Goal: Information Seeking & Learning: Learn about a topic

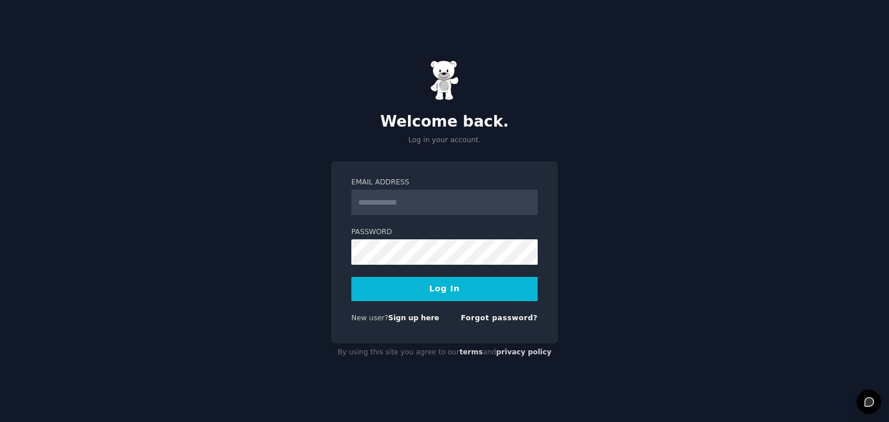
drag, startPoint x: 0, startPoint y: 0, endPoint x: 466, endPoint y: 213, distance: 512.8
click at [466, 213] on input "Email Address" at bounding box center [444, 202] width 186 height 25
click at [473, 209] on input "Email Address" at bounding box center [444, 202] width 186 height 25
type input "**********"
click at [463, 296] on button "Log In" at bounding box center [444, 289] width 186 height 24
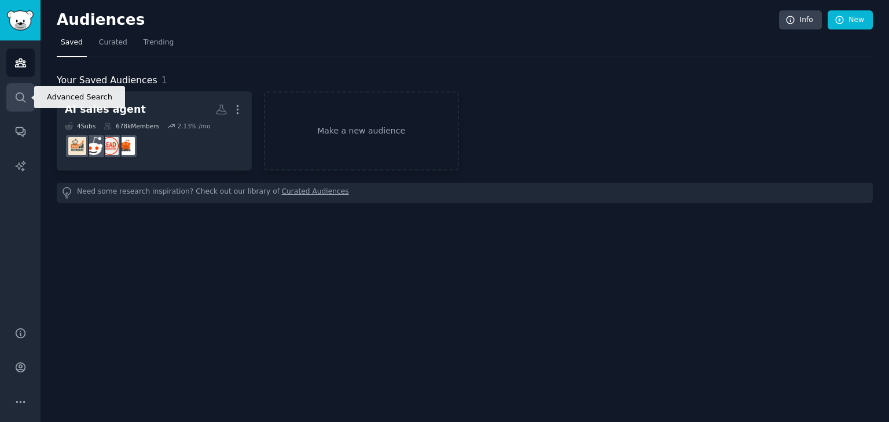
click at [9, 91] on link "Search" at bounding box center [20, 97] width 28 height 28
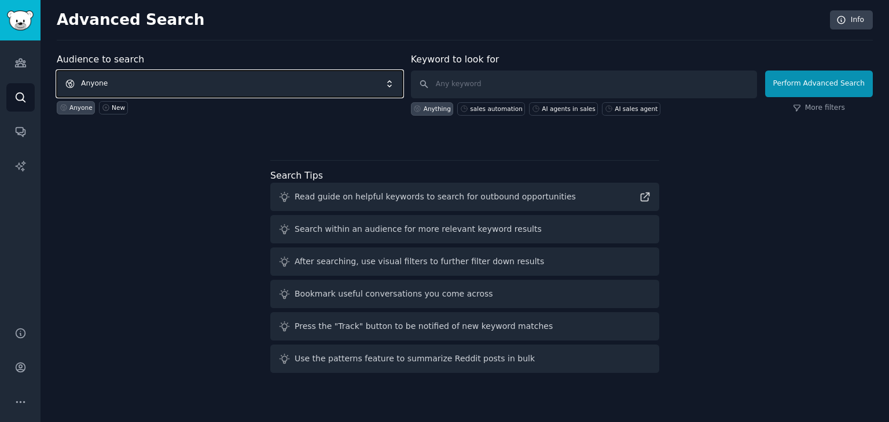
click at [150, 81] on span "Anyone" at bounding box center [230, 84] width 346 height 27
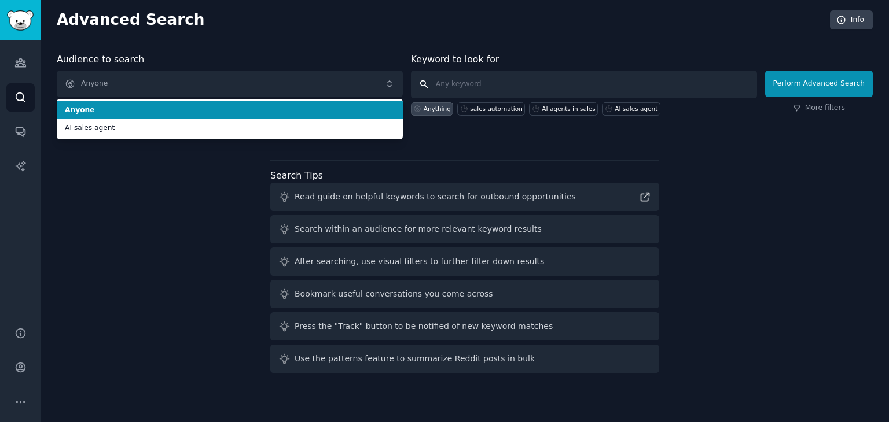
click at [465, 79] on input "text" at bounding box center [584, 85] width 346 height 28
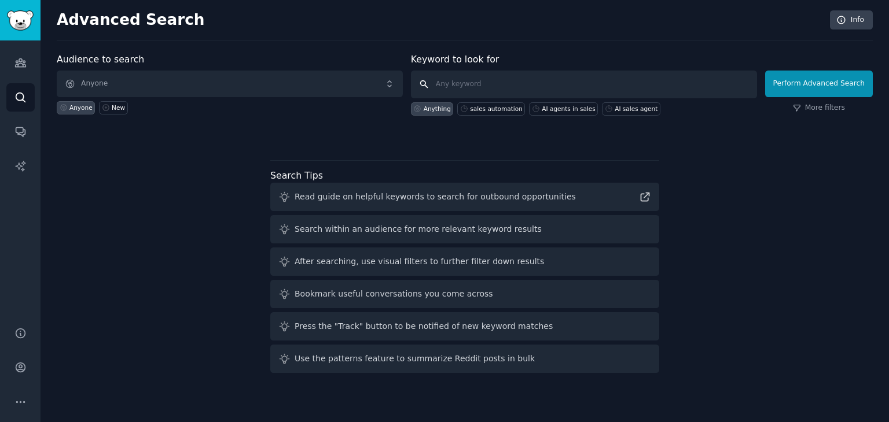
paste input "AI sales agent"
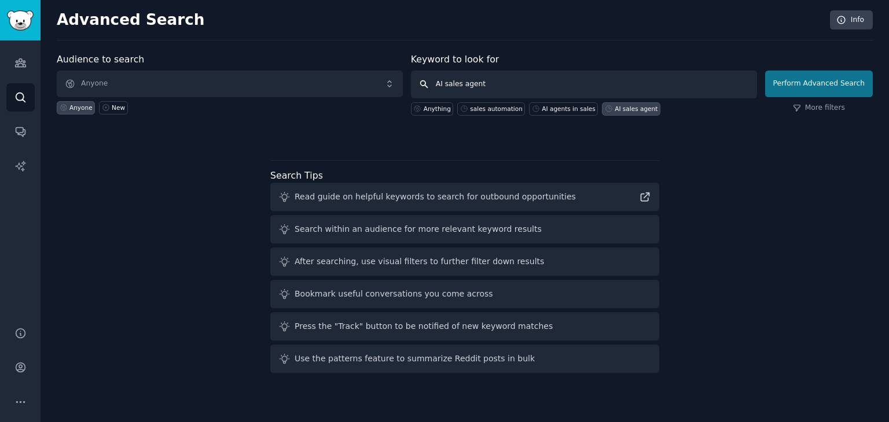
type input "AI sales agent"
click at [807, 78] on button "Perform Advanced Search" at bounding box center [819, 84] width 108 height 27
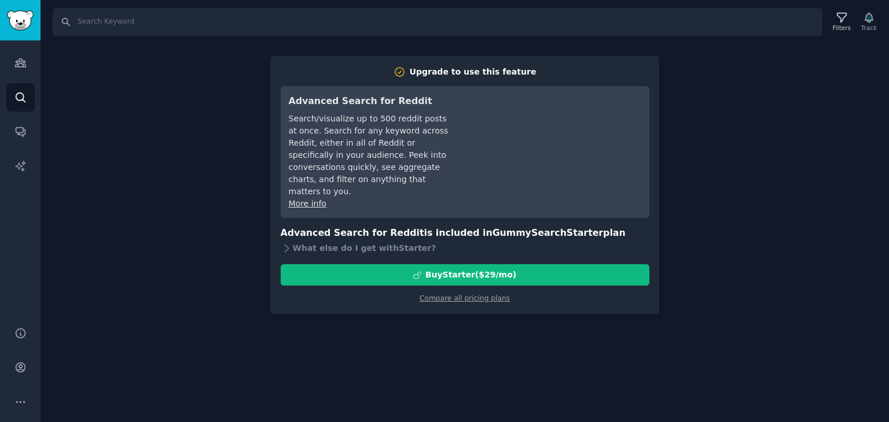
click at [670, 107] on div "Search Filters Track Upgrade to use this feature Advanced Search for Reddit Sea…" at bounding box center [464, 211] width 848 height 422
click at [116, 16] on input "Search" at bounding box center [437, 22] width 769 height 28
paste input "AI sales agent"
type input "AI sales agent"
click at [154, 27] on input "AI sales agent" at bounding box center [437, 22] width 769 height 28
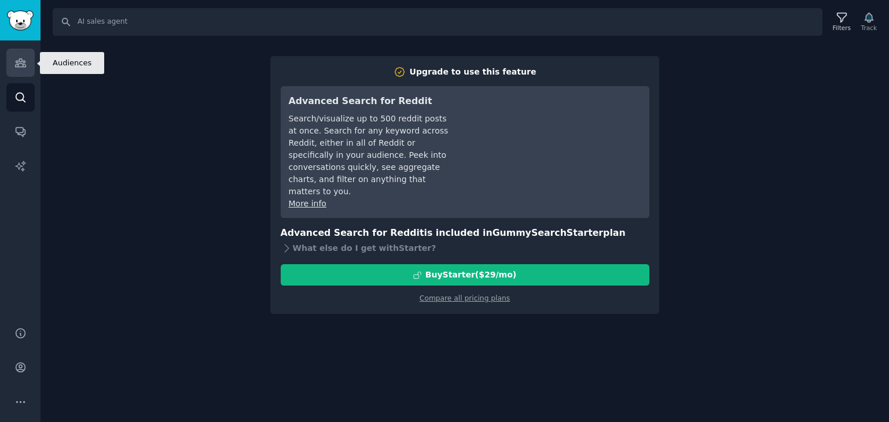
click at [19, 68] on icon "Sidebar" at bounding box center [20, 63] width 12 height 12
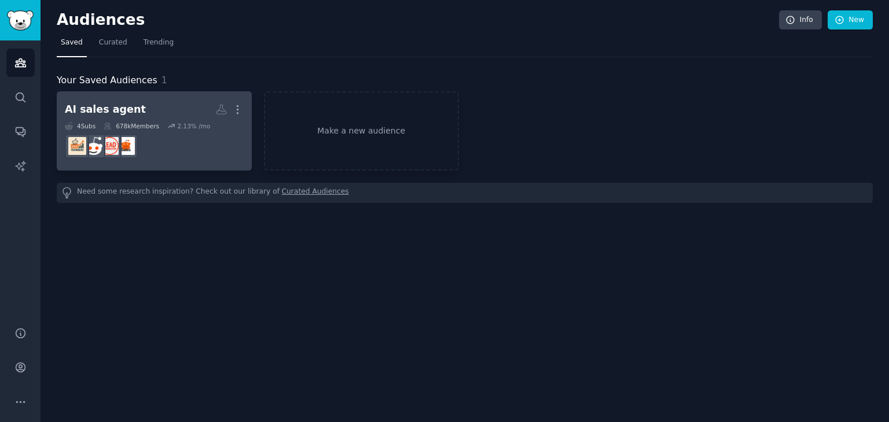
click at [184, 129] on div "2.13 % /mo" at bounding box center [193, 126] width 33 height 8
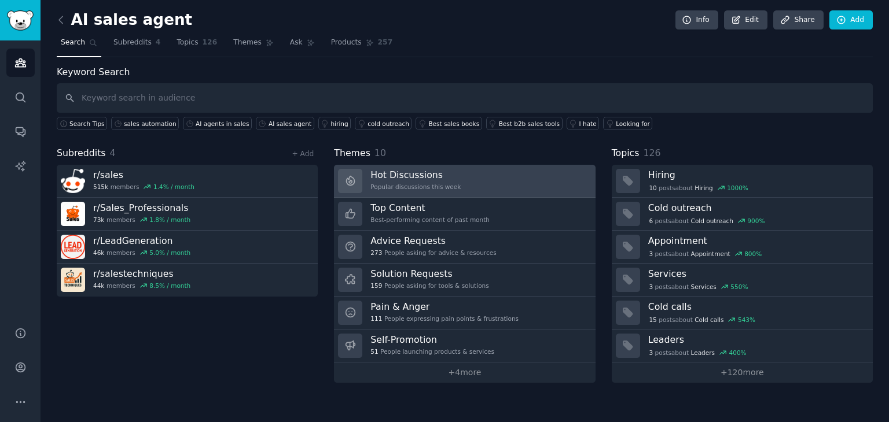
click at [384, 176] on h3 "Hot Discussions" at bounding box center [415, 175] width 90 height 12
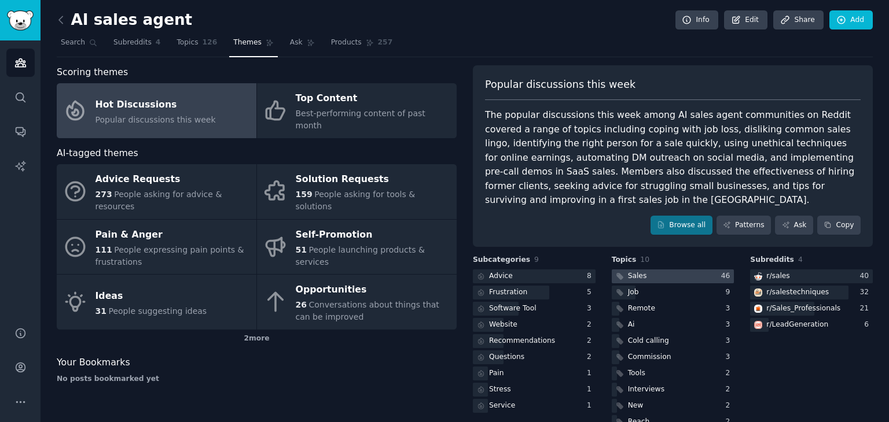
click at [688, 270] on div at bounding box center [672, 277] width 123 height 14
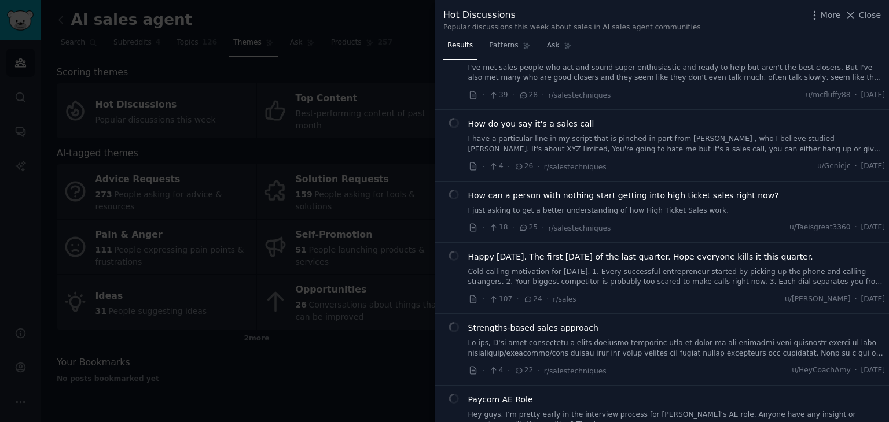
scroll to position [777, 0]
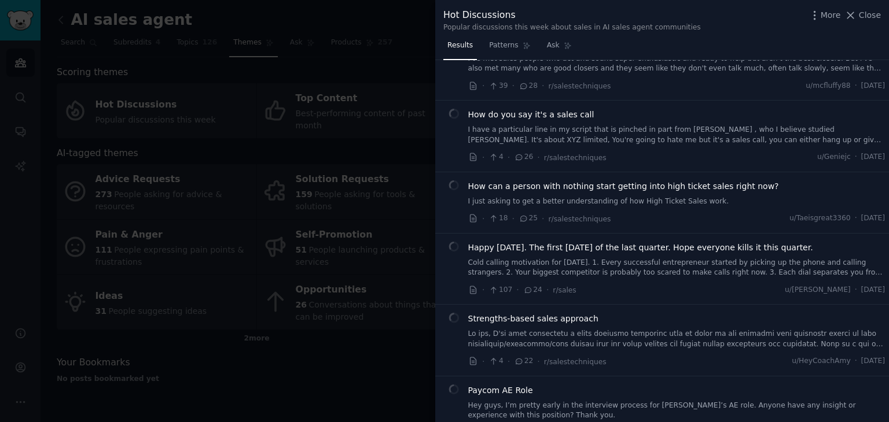
click at [558, 329] on link at bounding box center [676, 339] width 417 height 20
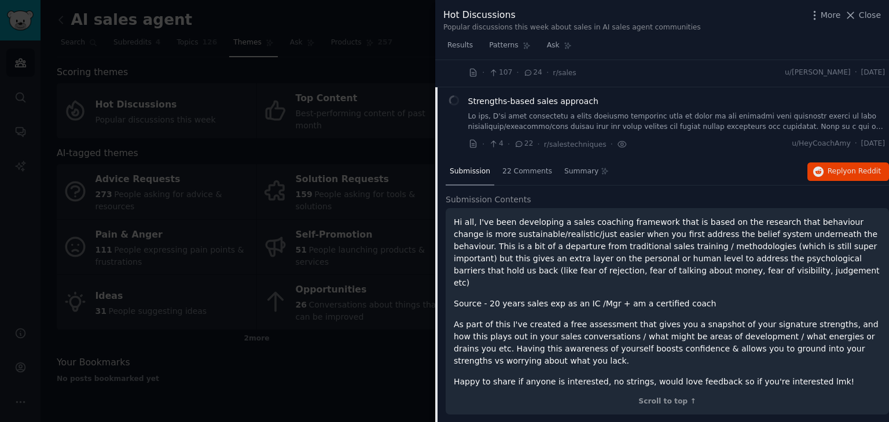
scroll to position [996, 0]
click at [392, 183] on div at bounding box center [444, 211] width 889 height 422
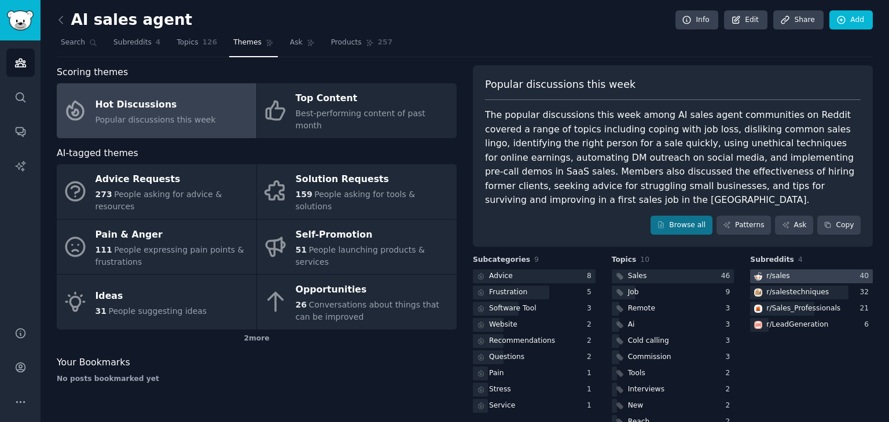
click at [771, 270] on div "r/ sales" at bounding box center [771, 277] width 42 height 14
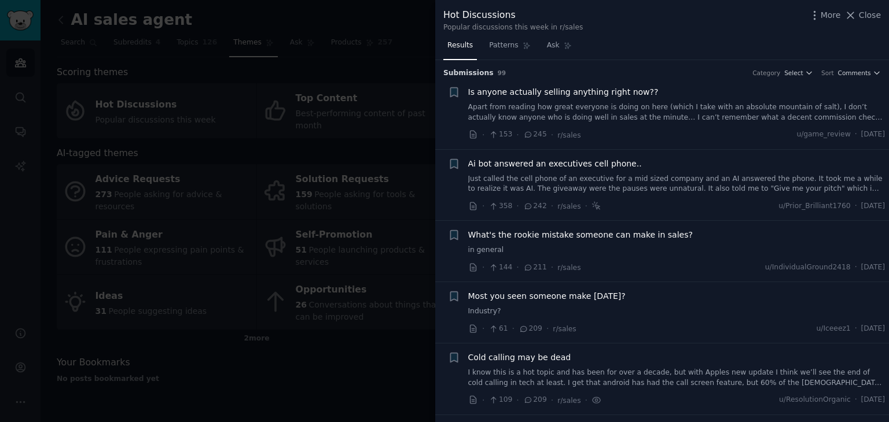
drag, startPoint x: 884, startPoint y: 61, endPoint x: 887, endPoint y: 72, distance: 11.0
click at [887, 72] on div "Submission s 99 Category Select Sort Comments + Is anyone actually selling anyt…" at bounding box center [662, 241] width 454 height 363
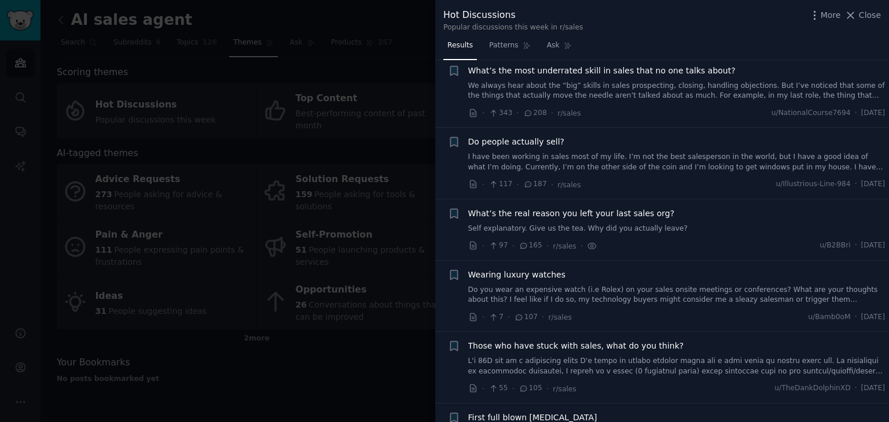
scroll to position [430, 0]
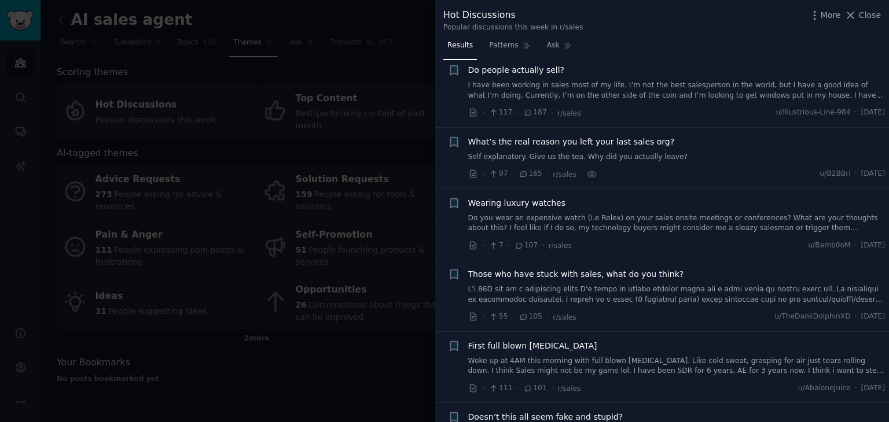
click at [630, 277] on span "Those who have stuck with sales, what do you think?" at bounding box center [576, 274] width 216 height 12
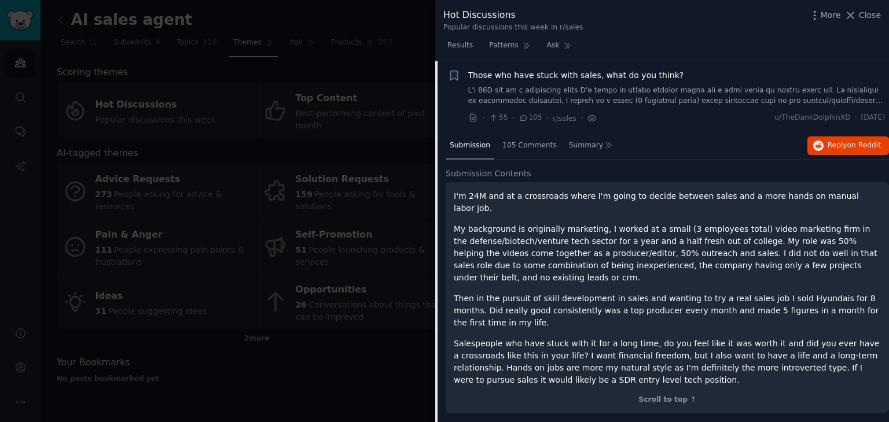
scroll to position [629, 0]
click at [845, 142] on span "Reply on Reddit" at bounding box center [853, 146] width 53 height 10
click at [886, 105] on div "Submission s 99 Category Select Sort Comments + Is anyone actually selling anyt…" at bounding box center [662, 241] width 454 height 363
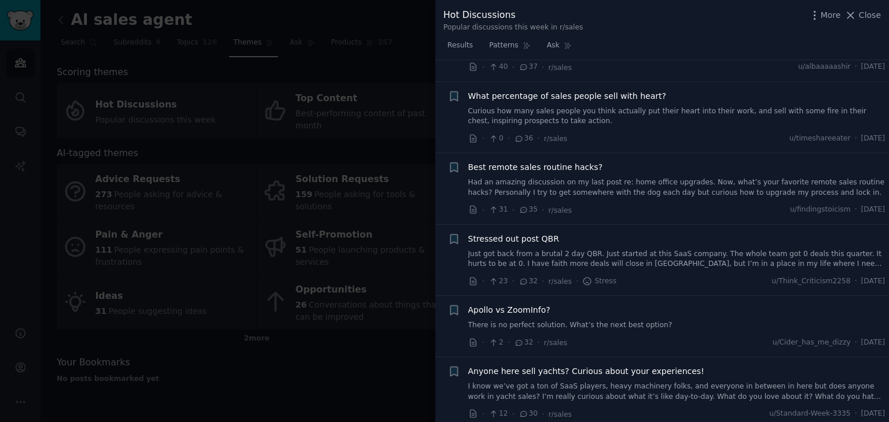
scroll to position [2321, 0]
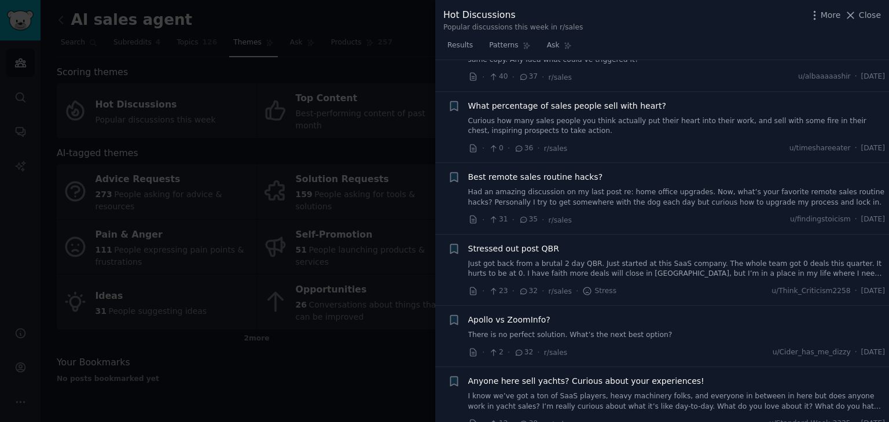
click at [563, 187] on link "Had an amazing discussion on my last post re: home office upgrades. Now, what’s…" at bounding box center [676, 197] width 417 height 20
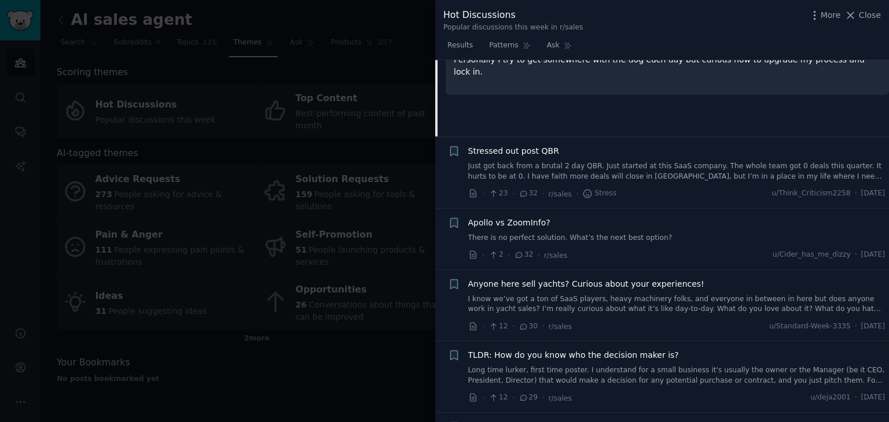
scroll to position [2308, 0]
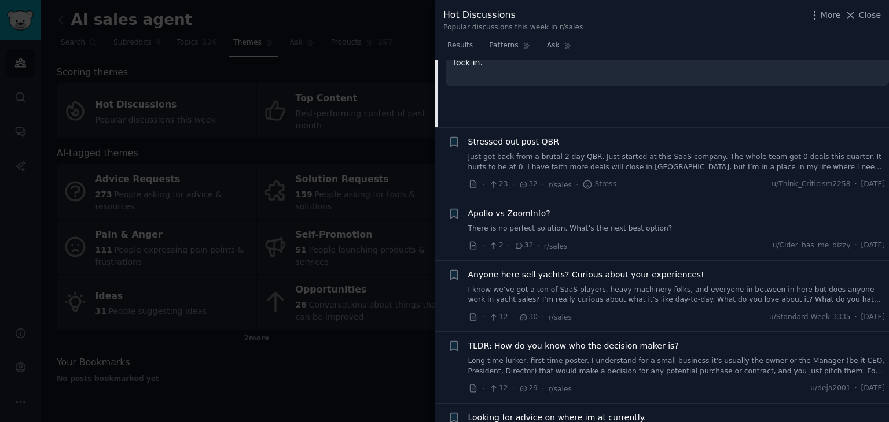
click at [629, 217] on div "Apollo vs ZoomInfo? There is no perfect solution. What’s the next best option?" at bounding box center [676, 221] width 417 height 27
click at [619, 225] on link "There is no perfect solution. What’s the next best option?" at bounding box center [676, 229] width 417 height 10
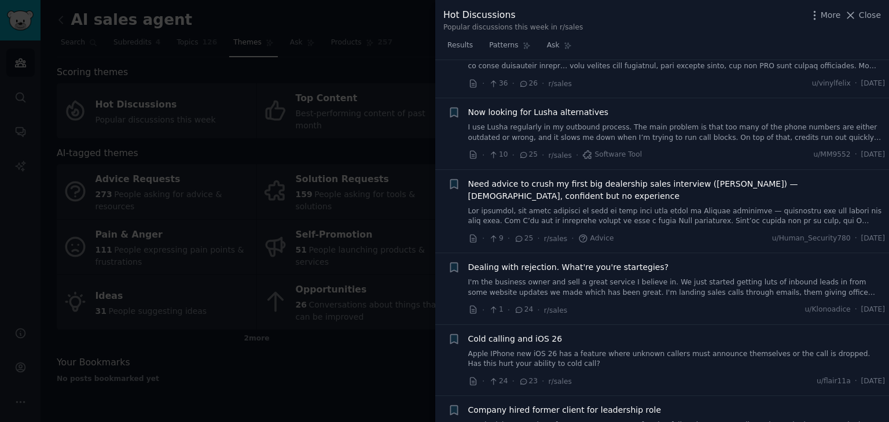
scroll to position [2979, 0]
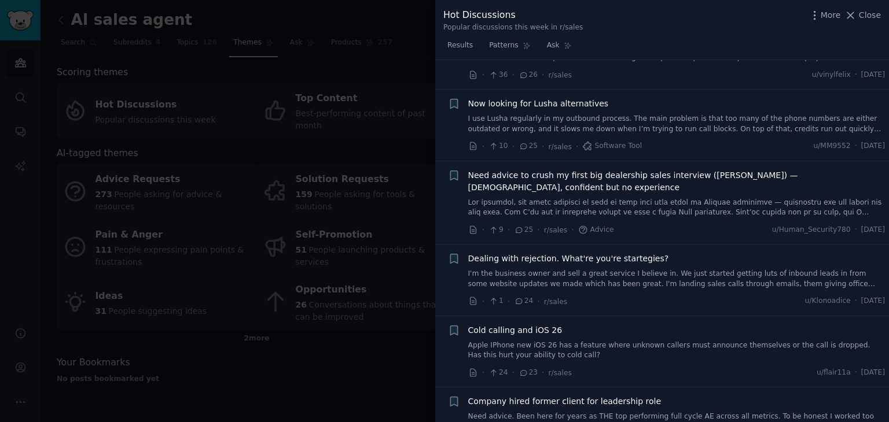
click at [887, 217] on div "Submission s 99 Category Select Sort Comments + Is anyone actually selling anyt…" at bounding box center [662, 241] width 454 height 363
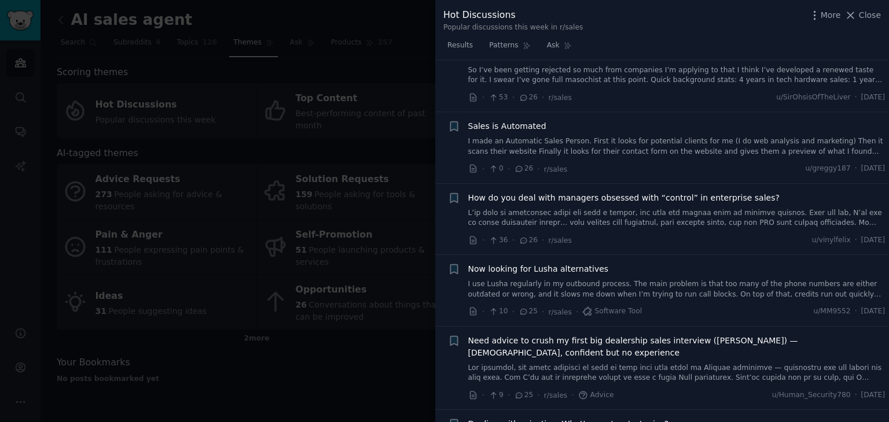
scroll to position [2804, 0]
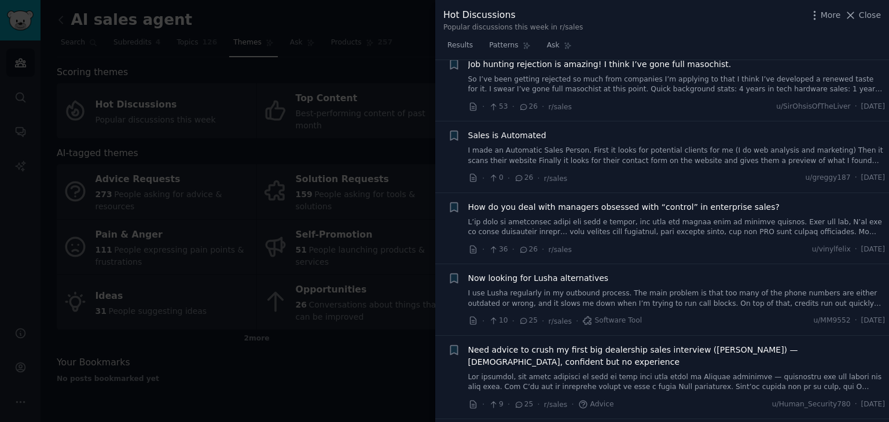
click at [752, 146] on link "I made an Automatic Sales Person. First it looks for potential clients for me (…" at bounding box center [676, 156] width 417 height 20
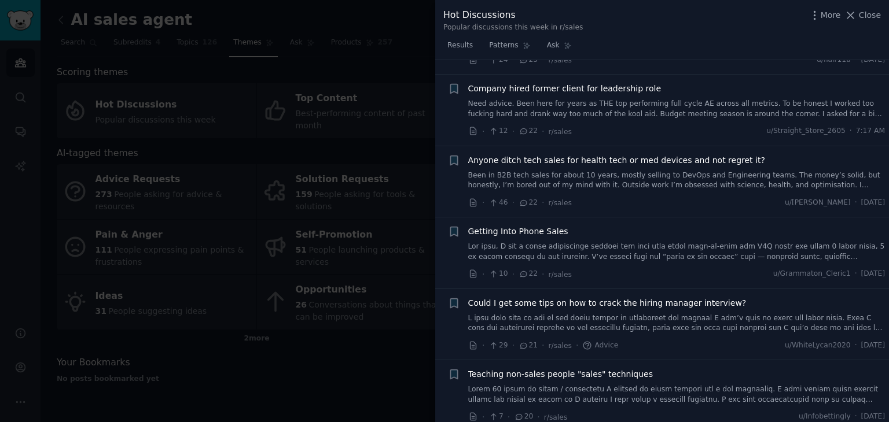
scroll to position [3329, 0]
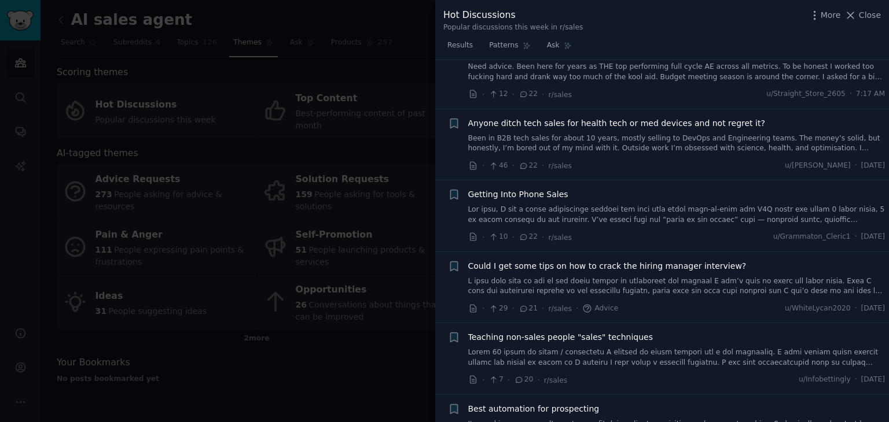
click at [723, 348] on link at bounding box center [676, 358] width 417 height 20
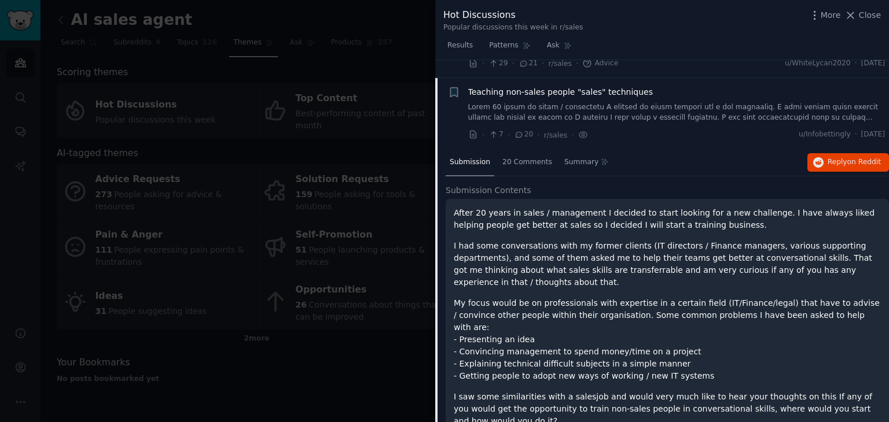
scroll to position [3401, 0]
click at [845, 153] on button "Reply on Reddit" at bounding box center [848, 162] width 82 height 19
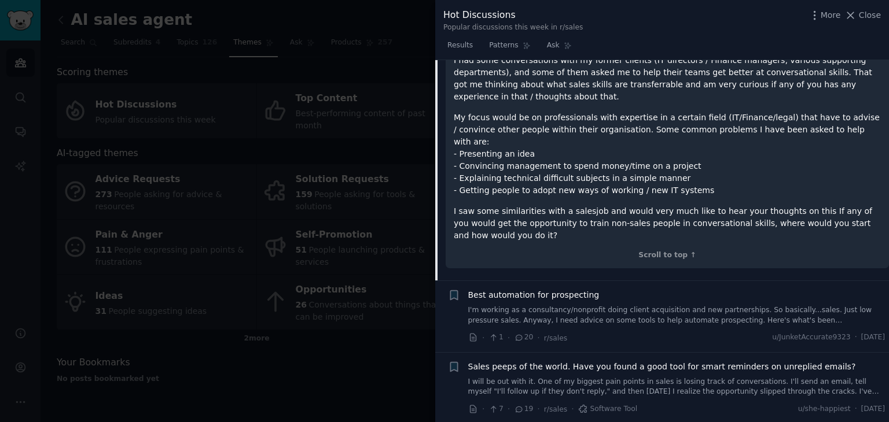
scroll to position [3614, 0]
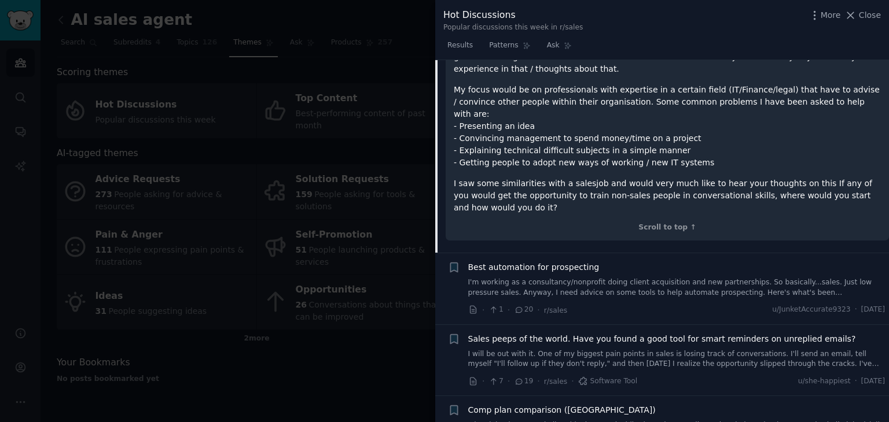
click at [714, 333] on div "Sales peeps of the world. Have you found a good tool for smart reminders on unr…" at bounding box center [676, 351] width 417 height 36
click at [715, 349] on link "I will be out with it. One of my biggest pain points in sales is losing track o…" at bounding box center [676, 359] width 417 height 20
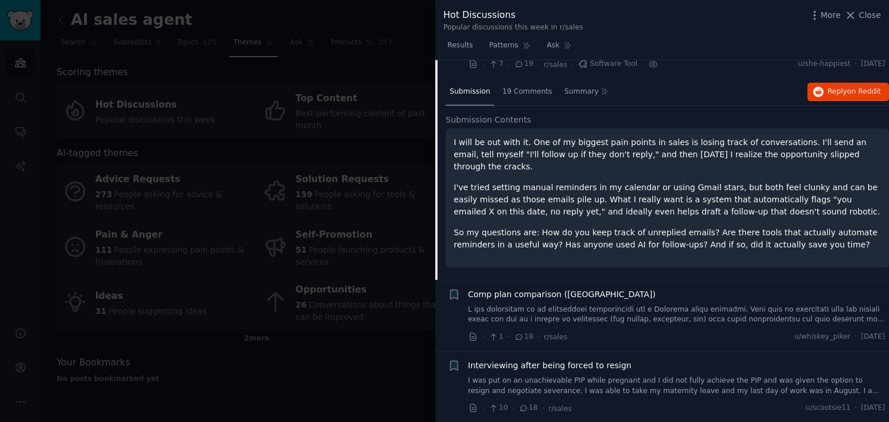
scroll to position [3544, 0]
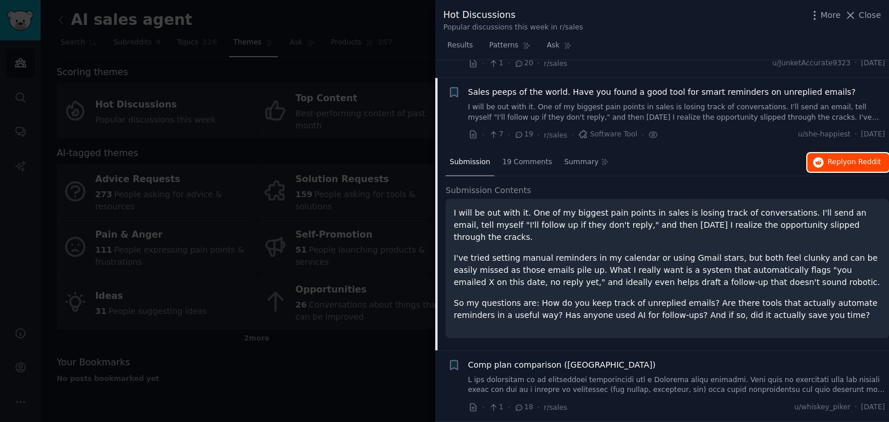
click at [826, 153] on button "Reply on Reddit" at bounding box center [848, 162] width 82 height 19
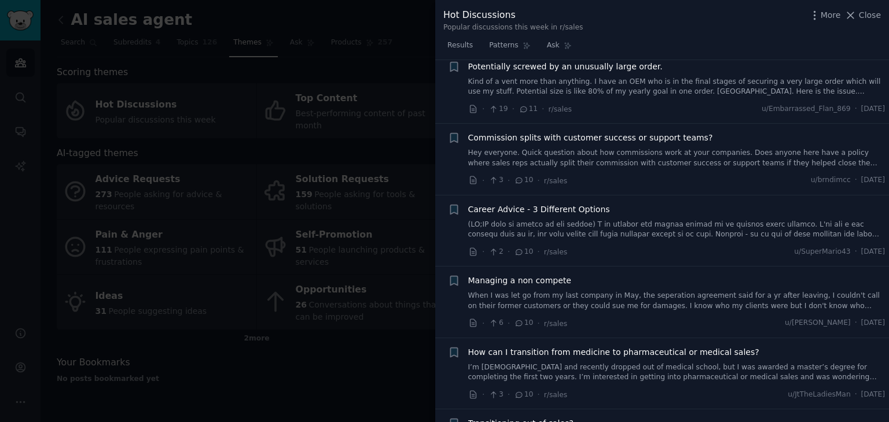
scroll to position [5070, 0]
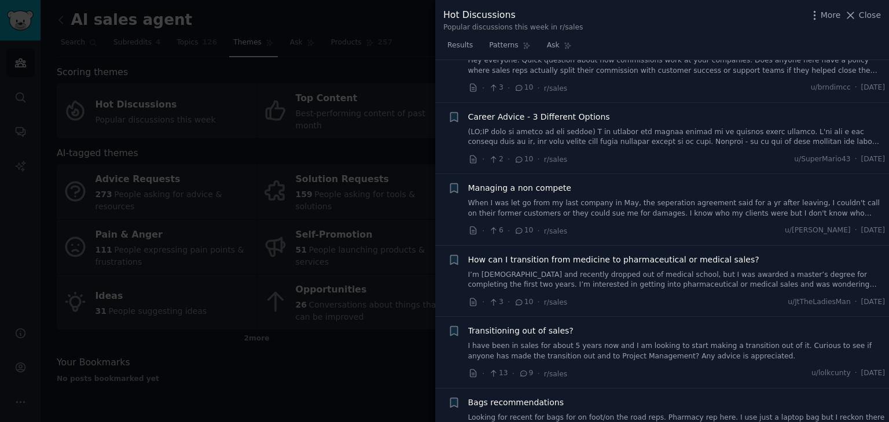
click at [392, 358] on div at bounding box center [444, 211] width 889 height 422
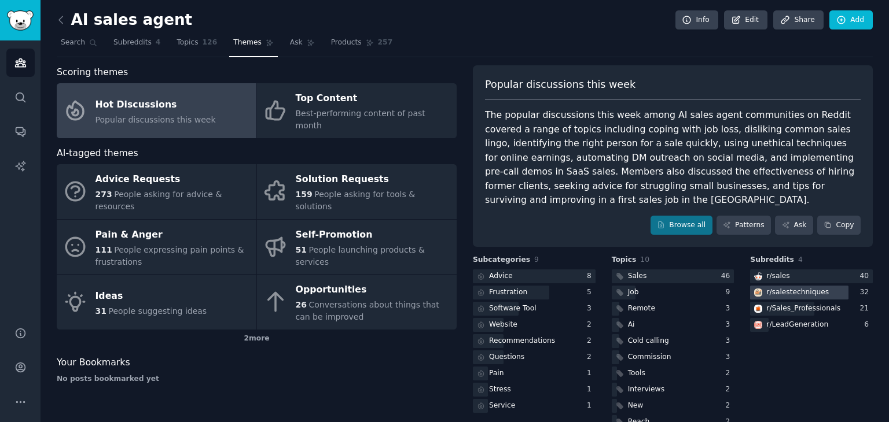
click at [808, 287] on div "r/ salestechniques" at bounding box center [797, 292] width 62 height 10
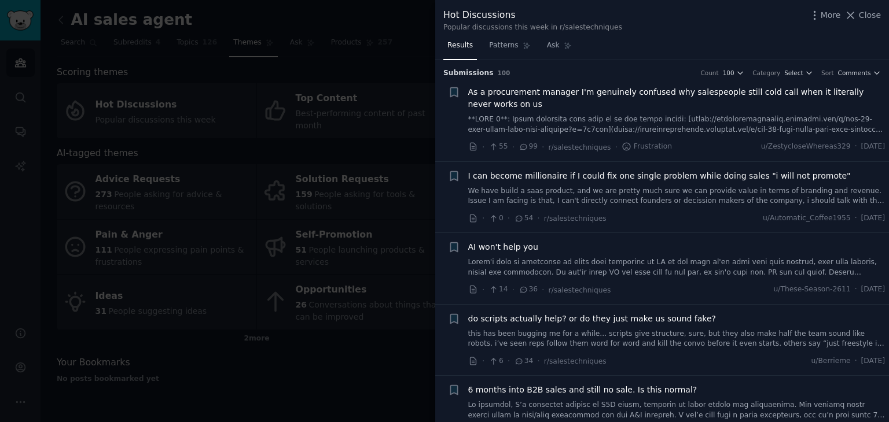
click at [786, 105] on span "As a procurement manager I'm genuinely confused why salespeople still cold call…" at bounding box center [676, 98] width 417 height 24
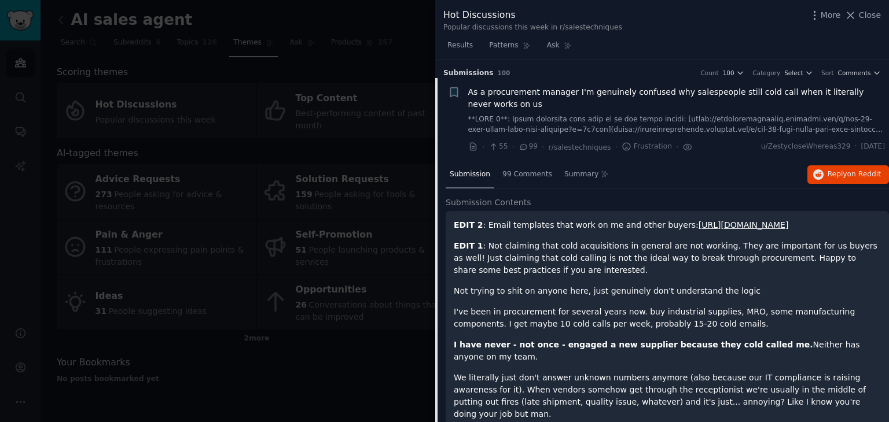
scroll to position [18, 0]
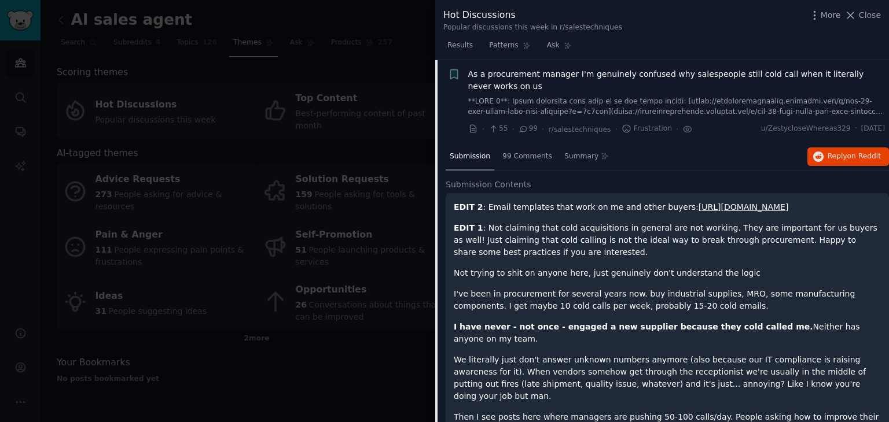
click at [766, 104] on link at bounding box center [676, 107] width 417 height 20
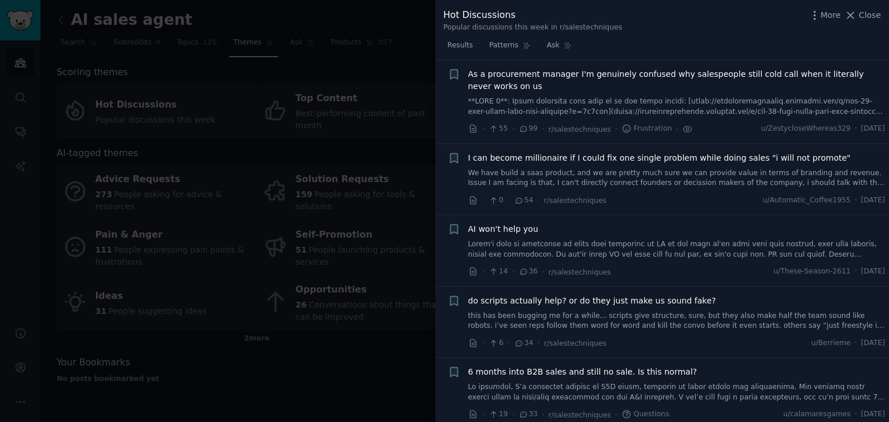
click at [811, 169] on link "We have build a saas product, and we are pretty much sure we can provide value …" at bounding box center [676, 178] width 417 height 20
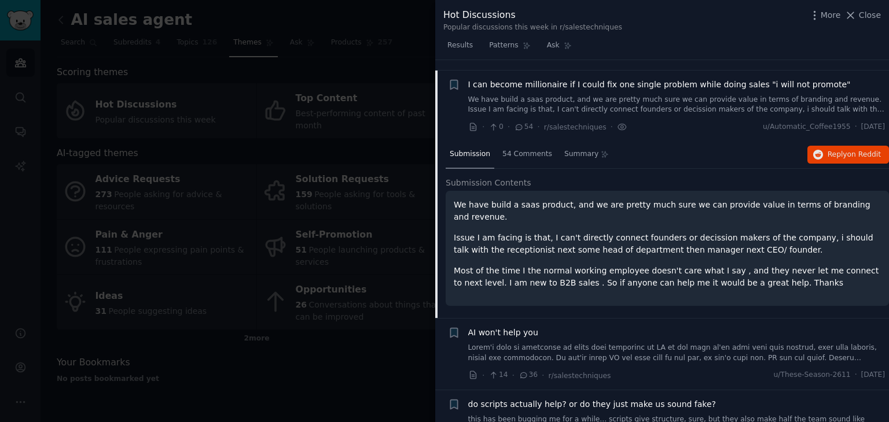
scroll to position [102, 0]
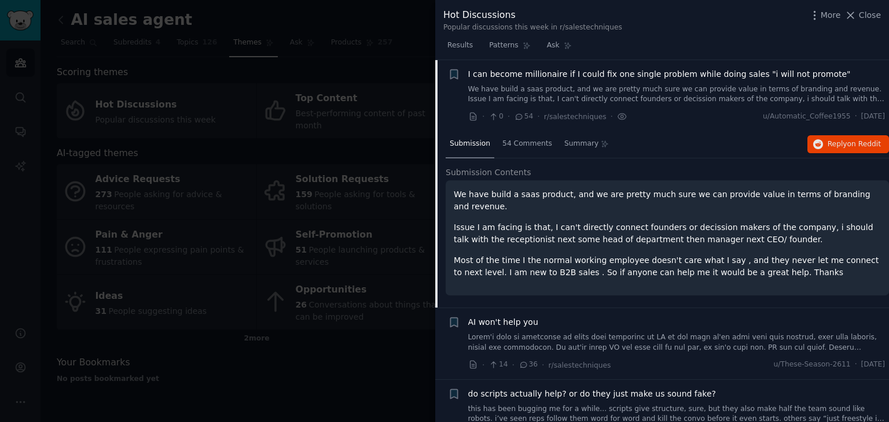
click at [824, 157] on div "Submission 54 Comments Summary Reply on Reddit" at bounding box center [666, 145] width 443 height 28
click at [663, 334] on link at bounding box center [676, 343] width 417 height 20
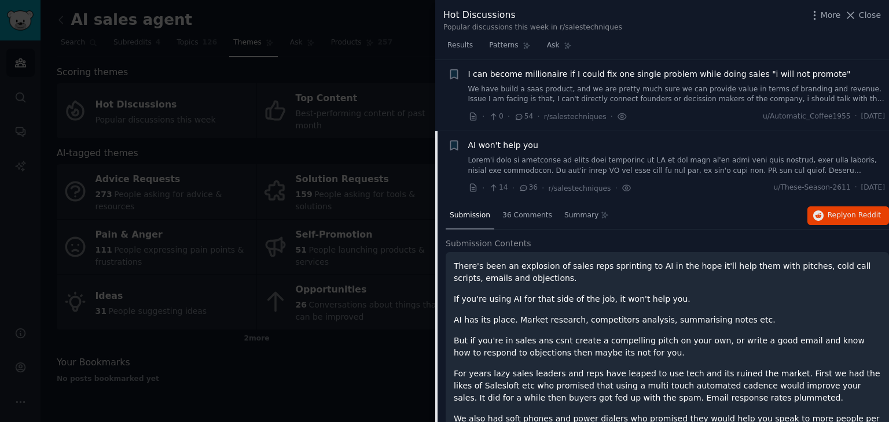
scroll to position [173, 0]
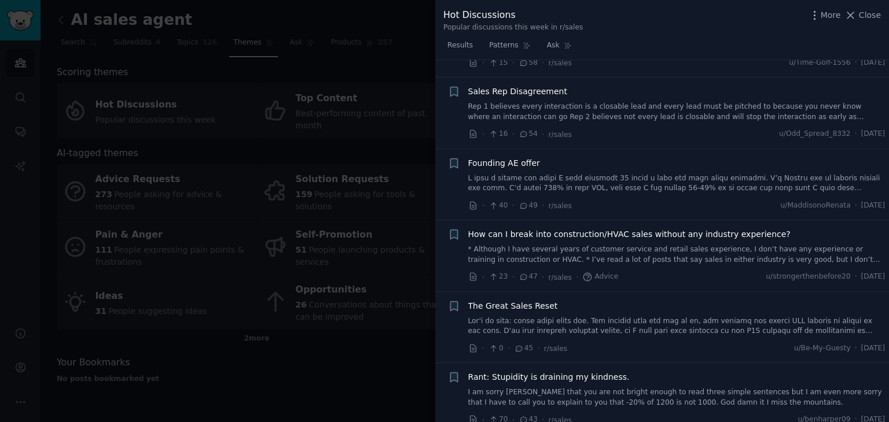
scroll to position [1240, 0]
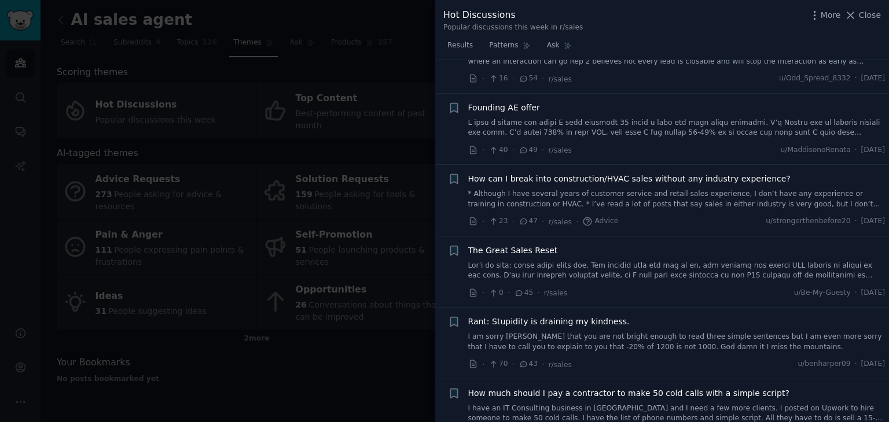
click at [619, 266] on link at bounding box center [676, 271] width 417 height 20
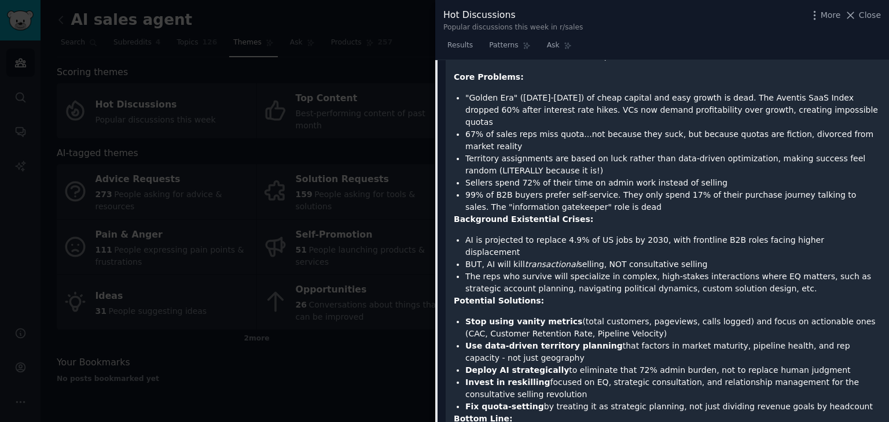
scroll to position [1492, 0]
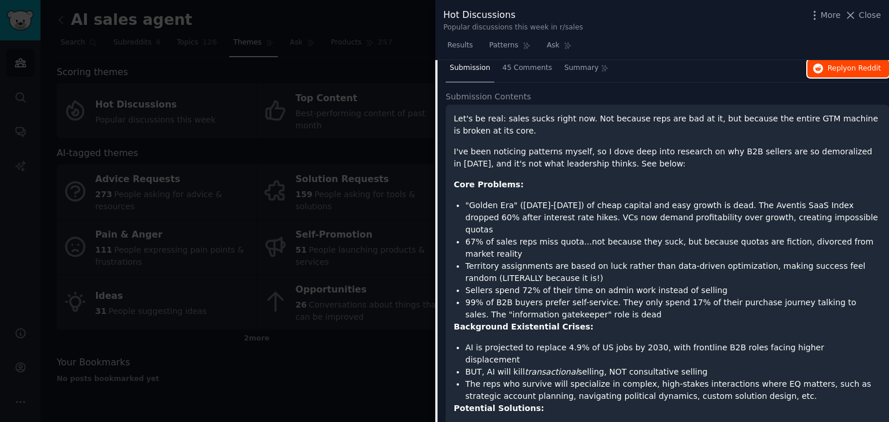
click at [853, 68] on span "on Reddit" at bounding box center [864, 68] width 34 height 8
click at [854, 34] on div "Hot Discussions Popular discussions this week in r/sales More Close" at bounding box center [662, 18] width 454 height 36
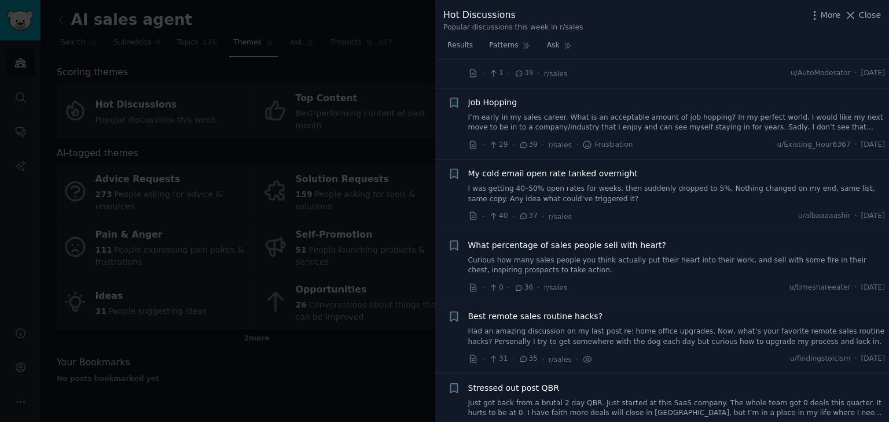
scroll to position [2547, 0]
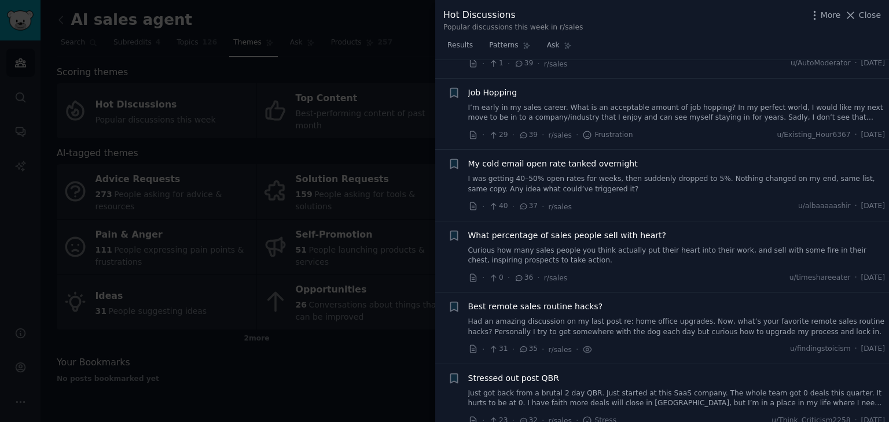
click at [655, 246] on link "Curious how many sales people you think actually put their heart into their wor…" at bounding box center [676, 256] width 417 height 20
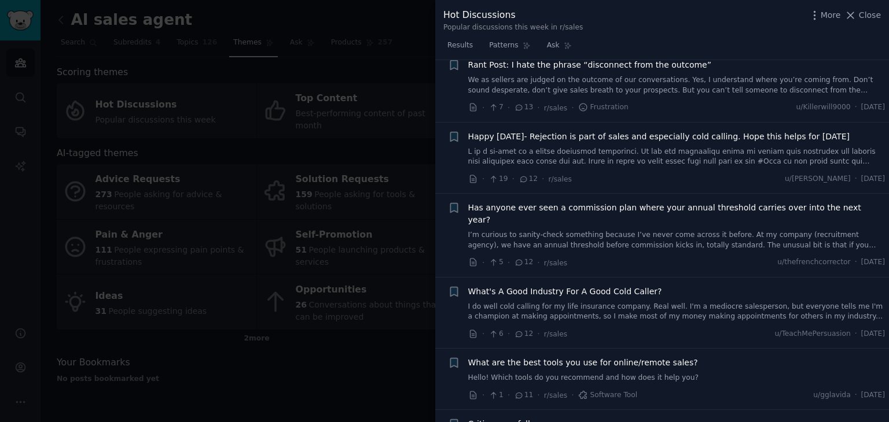
scroll to position [4506, 0]
